Goal: Transaction & Acquisition: Purchase product/service

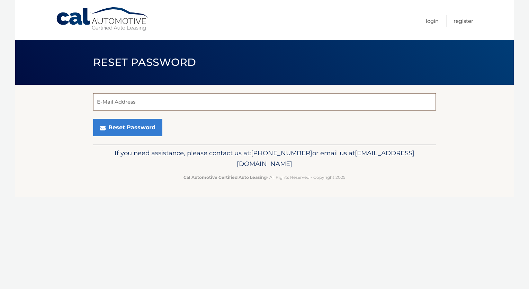
click at [169, 107] on input "E-Mail Address" at bounding box center [264, 101] width 343 height 17
type input "sdk5688@aol.com"
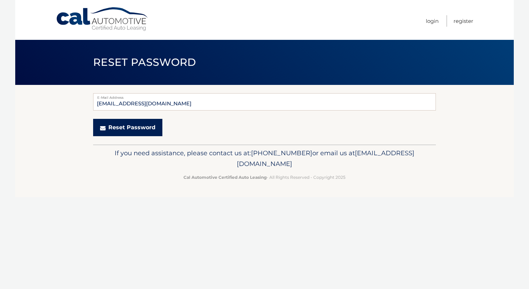
click at [136, 130] on button "Reset Password" at bounding box center [127, 127] width 69 height 17
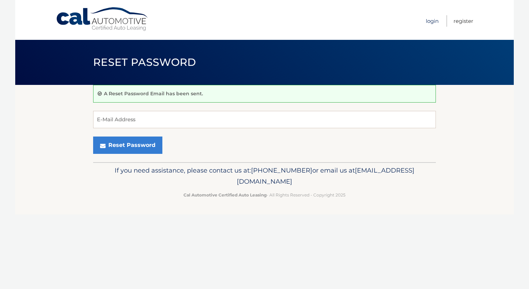
click at [436, 17] on link "Login" at bounding box center [432, 20] width 13 height 11
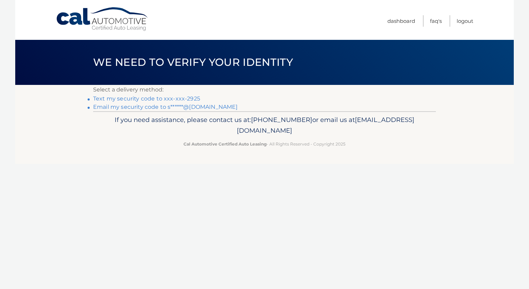
click at [170, 99] on link "Text my security code to xxx-xxx-2925" at bounding box center [146, 98] width 107 height 7
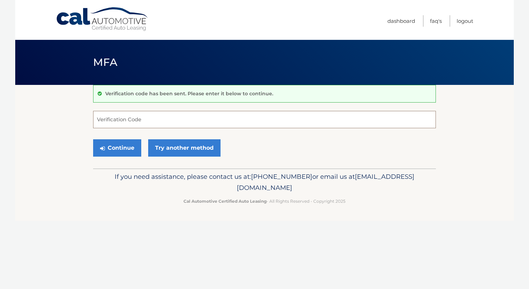
click at [288, 120] on input "Verification Code" at bounding box center [264, 119] width 343 height 17
type input "869443"
click at [128, 145] on button "Continue" at bounding box center [117, 147] width 48 height 17
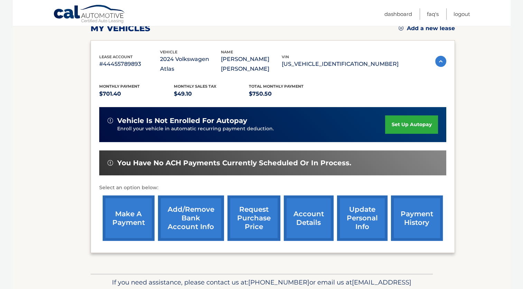
scroll to position [104, 0]
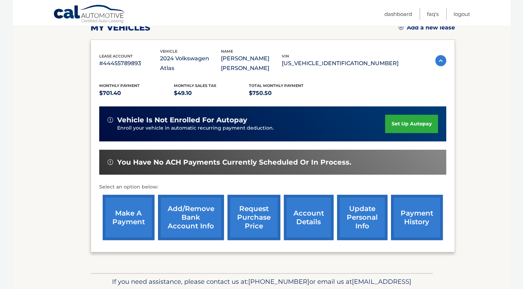
click at [128, 208] on link "make a payment" at bounding box center [129, 216] width 52 height 45
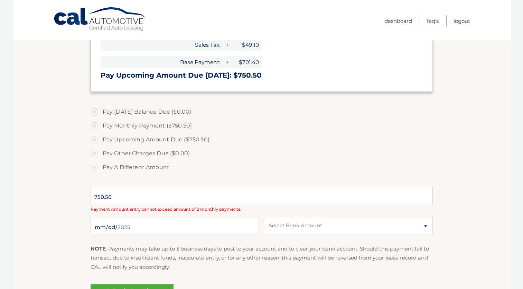
scroll to position [138, 0]
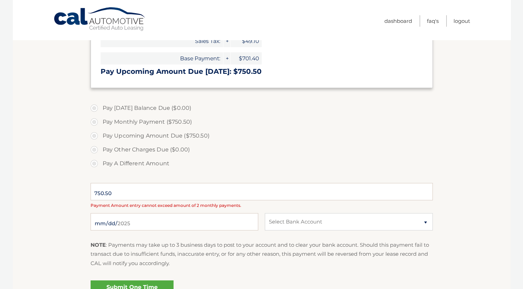
select select "MzExNDIzN2YtZDI0My00N2NhLWFlZDQtMjRhNmM3M2U5MzU2"
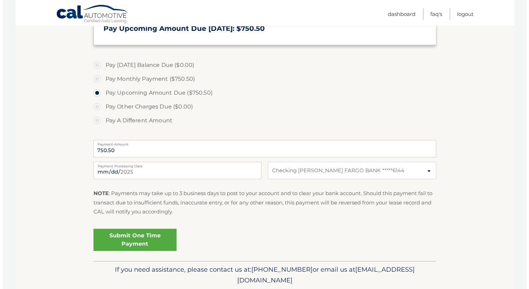
scroll to position [205, 0]
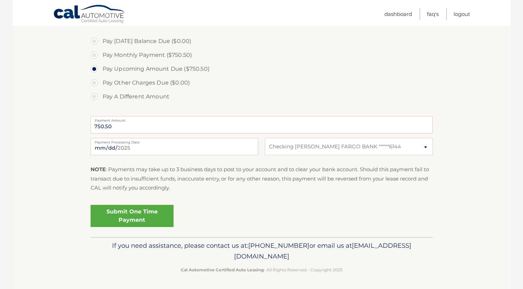
click at [142, 215] on link "Submit One Time Payment" at bounding box center [132, 215] width 83 height 22
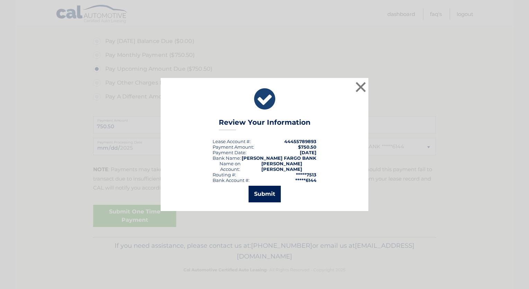
click at [264, 191] on button "Submit" at bounding box center [264, 193] width 32 height 17
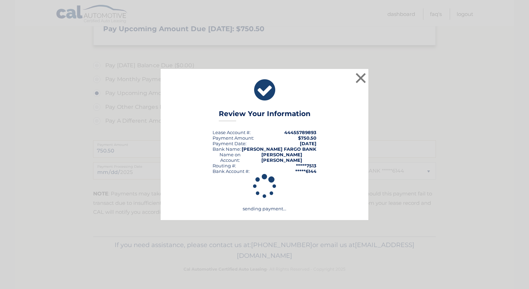
scroll to position [180, 0]
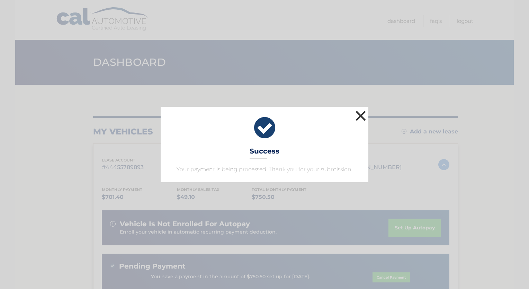
click at [360, 113] on button "×" at bounding box center [361, 116] width 14 height 14
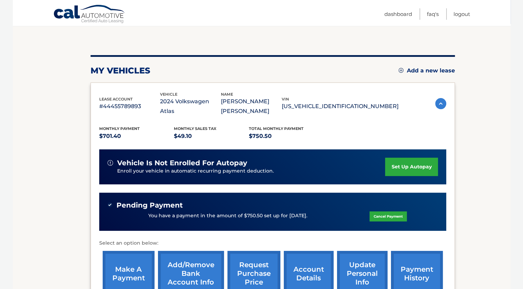
scroll to position [69, 0]
